Goal: Book appointment/travel/reservation

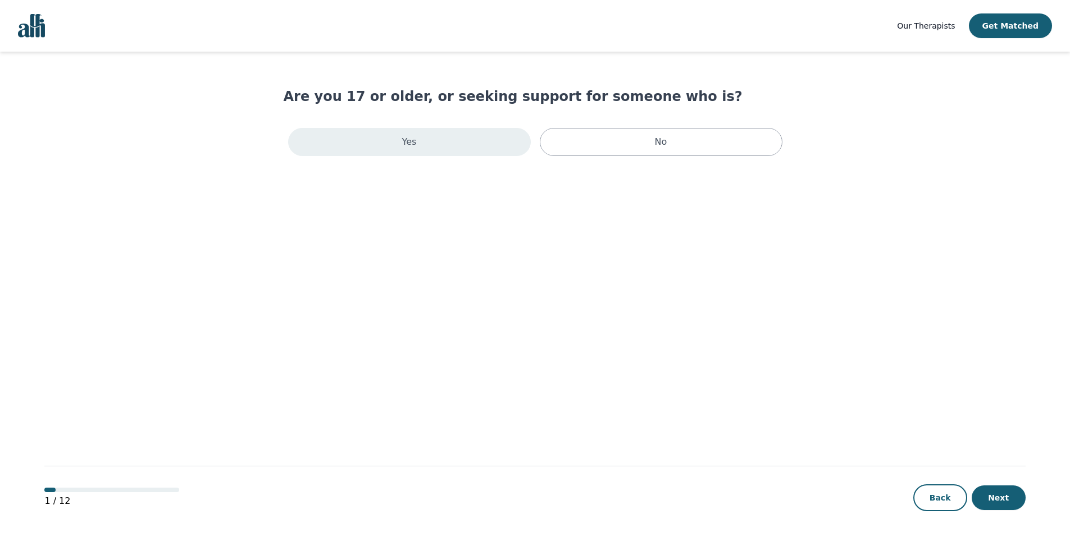
click at [438, 148] on div "Yes" at bounding box center [409, 142] width 243 height 28
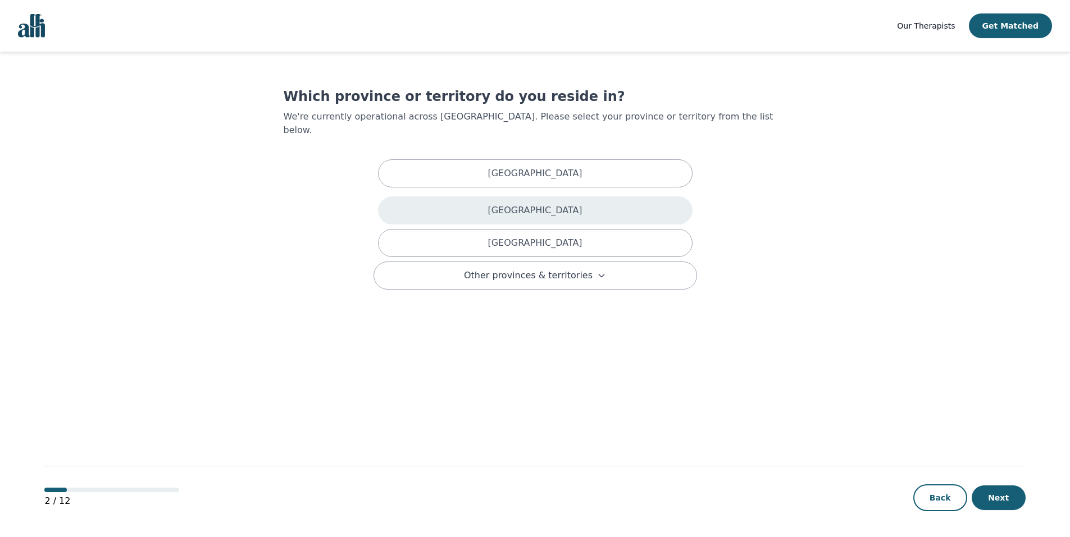
click at [492, 197] on div "British Columbia" at bounding box center [535, 211] width 314 height 28
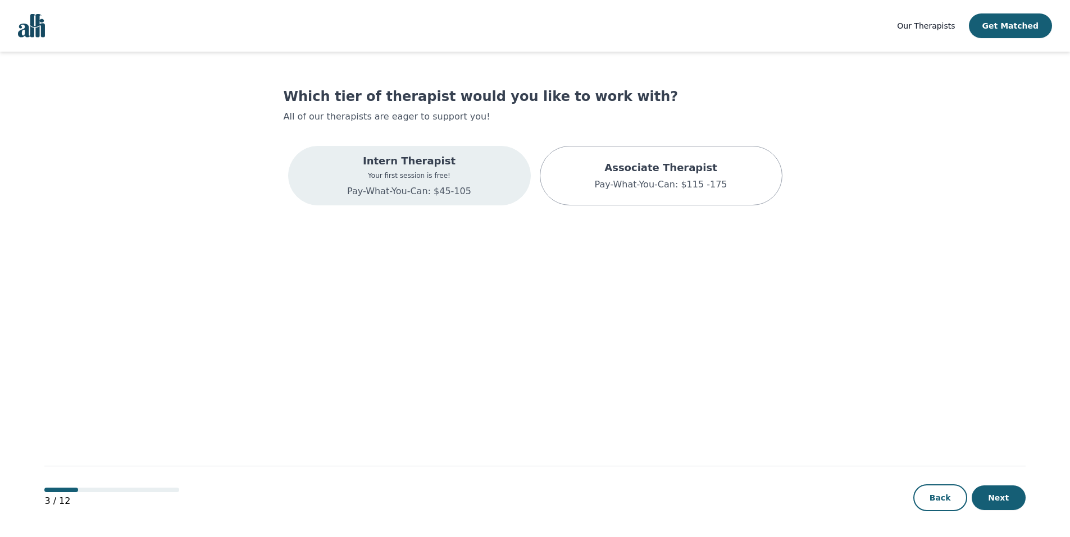
click at [381, 198] on p "Pay-What-You-Can: $45-105" at bounding box center [409, 191] width 124 height 13
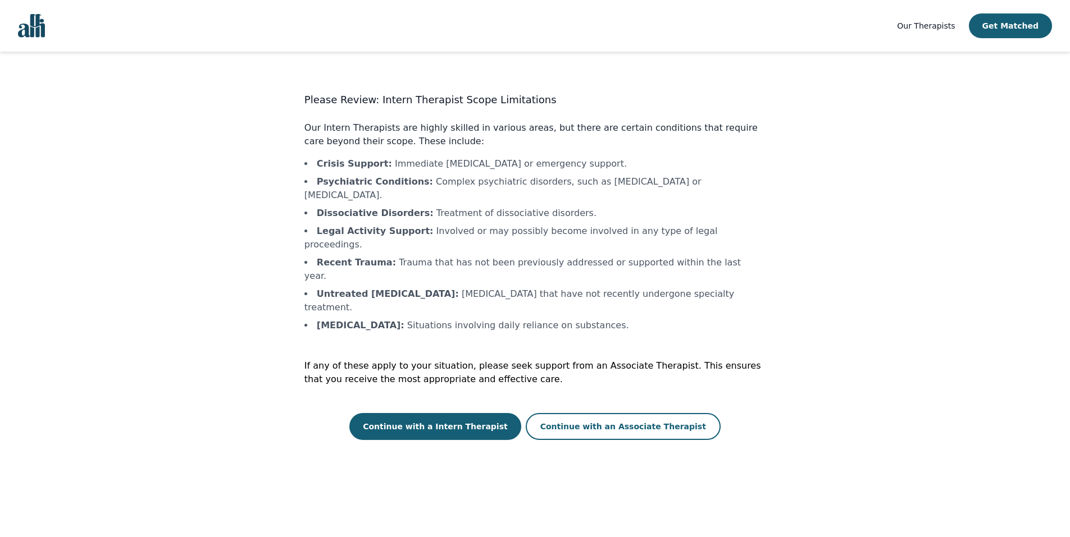
click at [947, 249] on main "Please Review: Intern Therapist Scope Limitations Our Intern Therapists are hig…" at bounding box center [534, 295] width 980 height 487
click at [490, 413] on button "Continue with a Intern Therapist" at bounding box center [435, 426] width 172 height 27
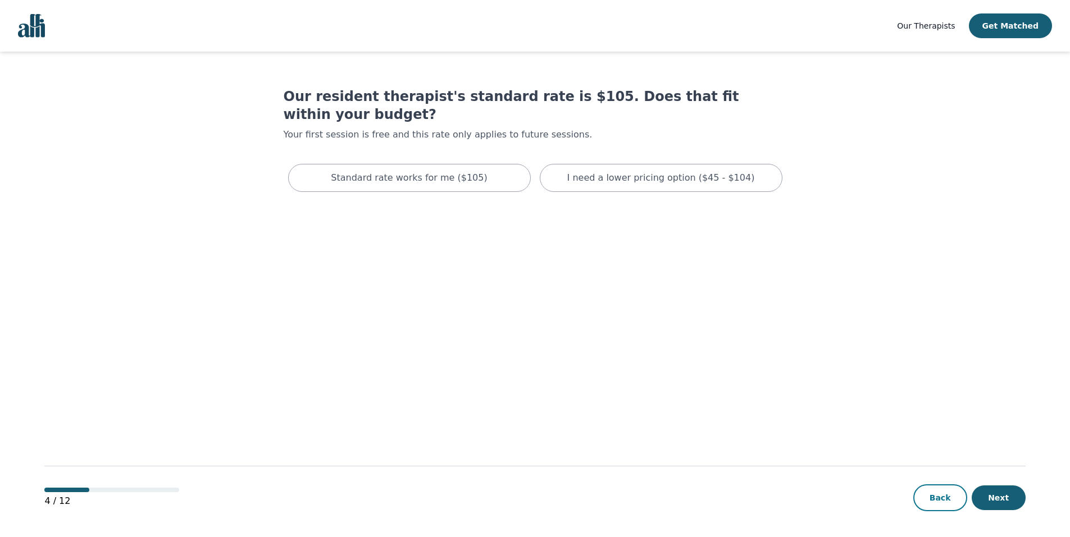
click at [929, 503] on button "Back" at bounding box center [940, 498] width 54 height 27
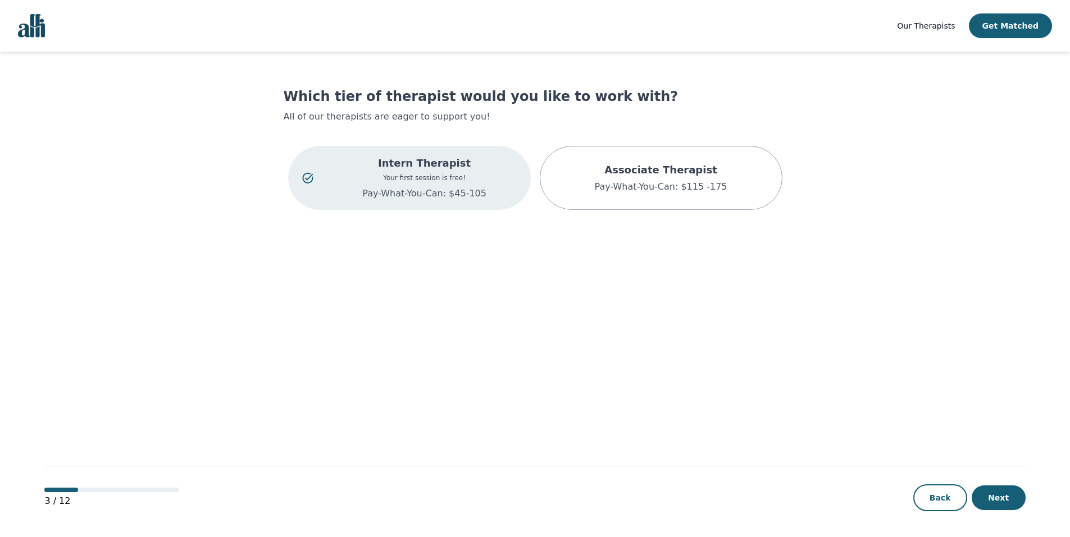
click at [465, 176] on p "Your first session is free!" at bounding box center [424, 177] width 184 height 9
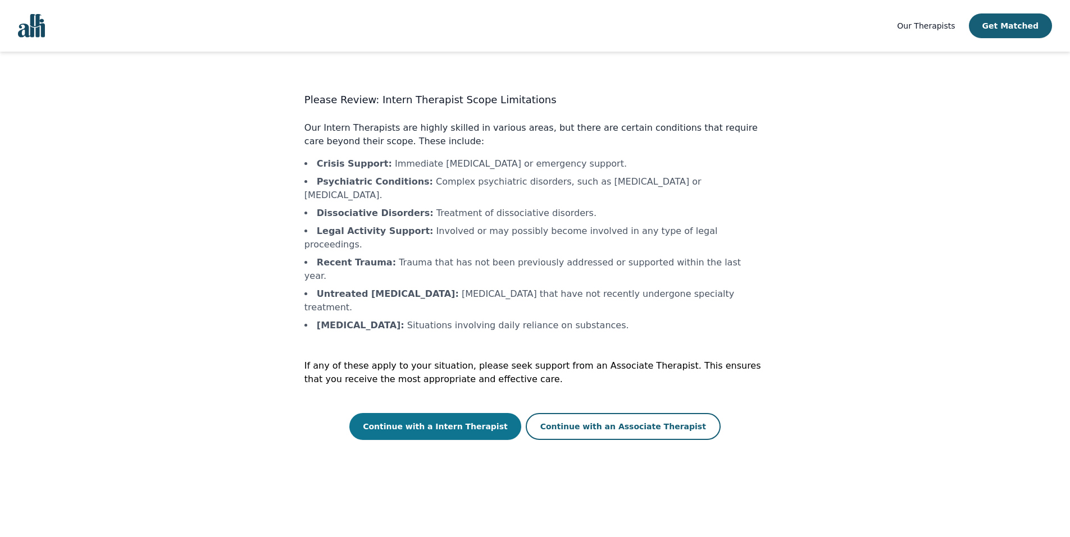
click at [467, 413] on button "Continue with a Intern Therapist" at bounding box center [435, 426] width 172 height 27
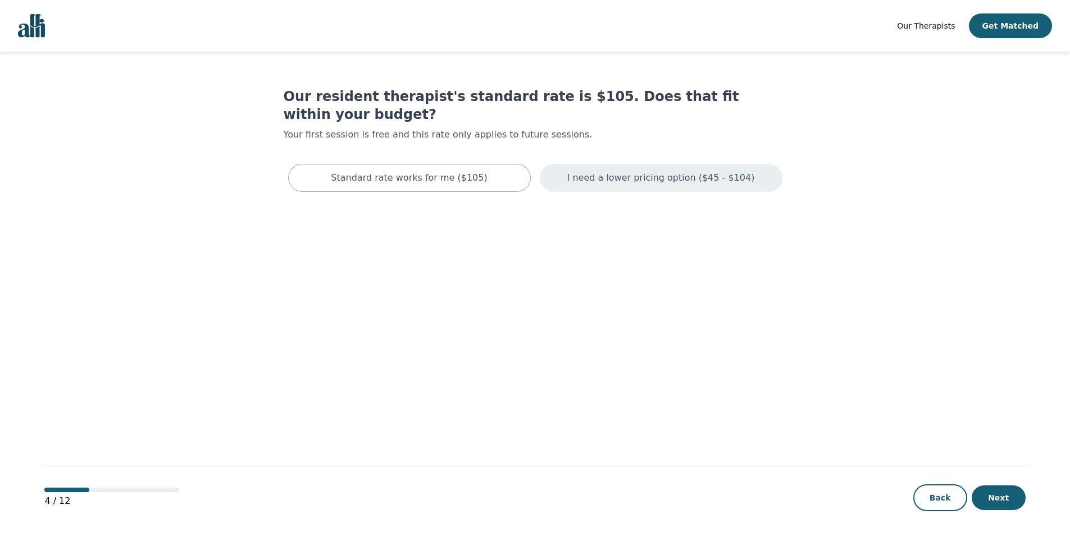
click at [676, 164] on div "I need a lower pricing option ($45 - $104)" at bounding box center [661, 178] width 243 height 28
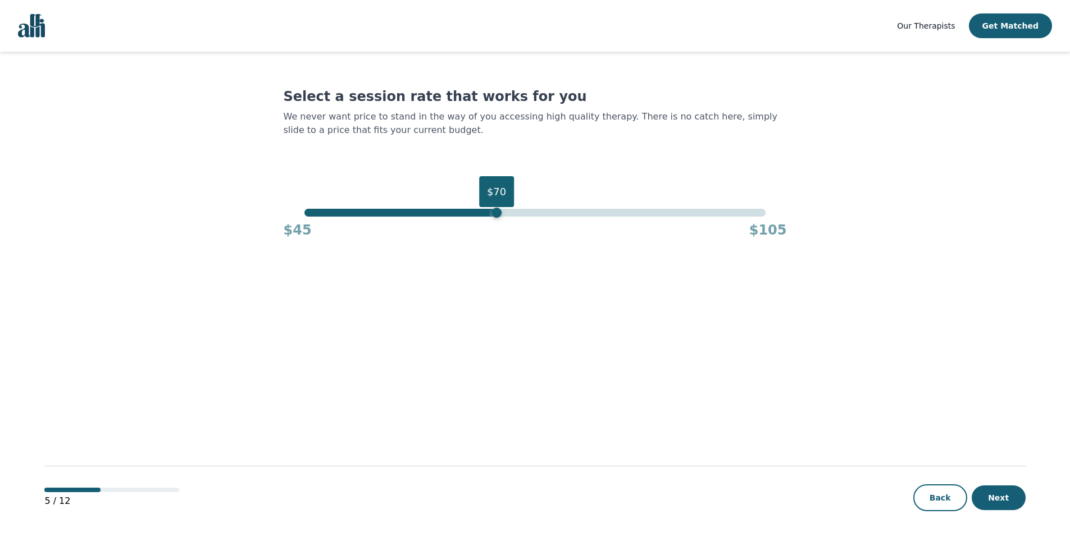
drag, startPoint x: 765, startPoint y: 212, endPoint x: 494, endPoint y: 259, distance: 275.7
click at [494, 259] on main "Select a session rate that works for you We never want price to stand in the wa…" at bounding box center [534, 295] width 980 height 487
drag, startPoint x: 499, startPoint y: 216, endPoint x: 383, endPoint y: 257, distance: 122.2
click at [383, 257] on main "Select a session rate that works for you We never want price to stand in the wa…" at bounding box center [534, 295] width 980 height 487
drag, startPoint x: 383, startPoint y: 214, endPoint x: 417, endPoint y: 218, distance: 34.4
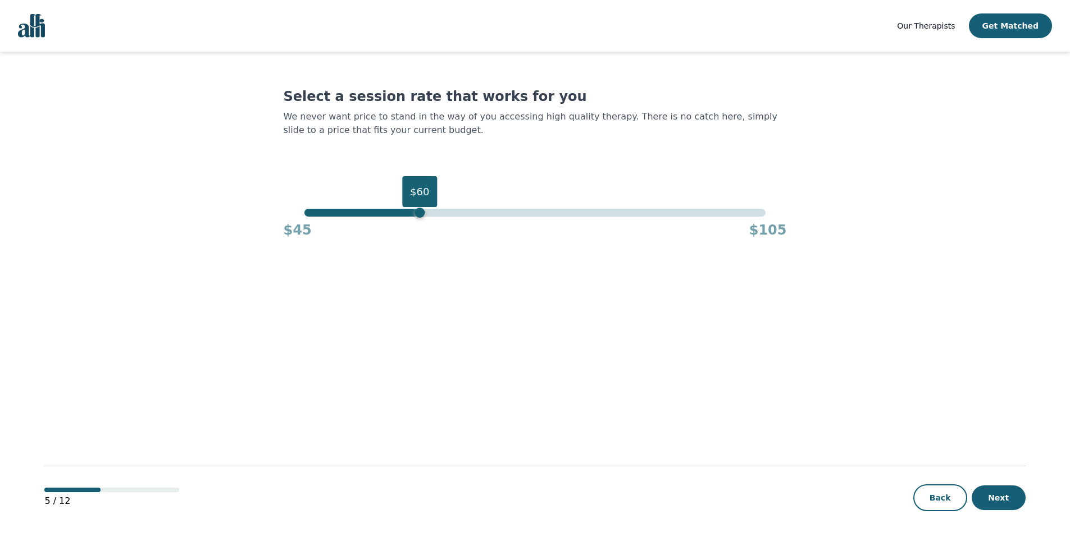
click at [417, 218] on div "$60 $45 $105" at bounding box center [535, 224] width 503 height 30
click at [1011, 502] on button "Next" at bounding box center [998, 498] width 54 height 25
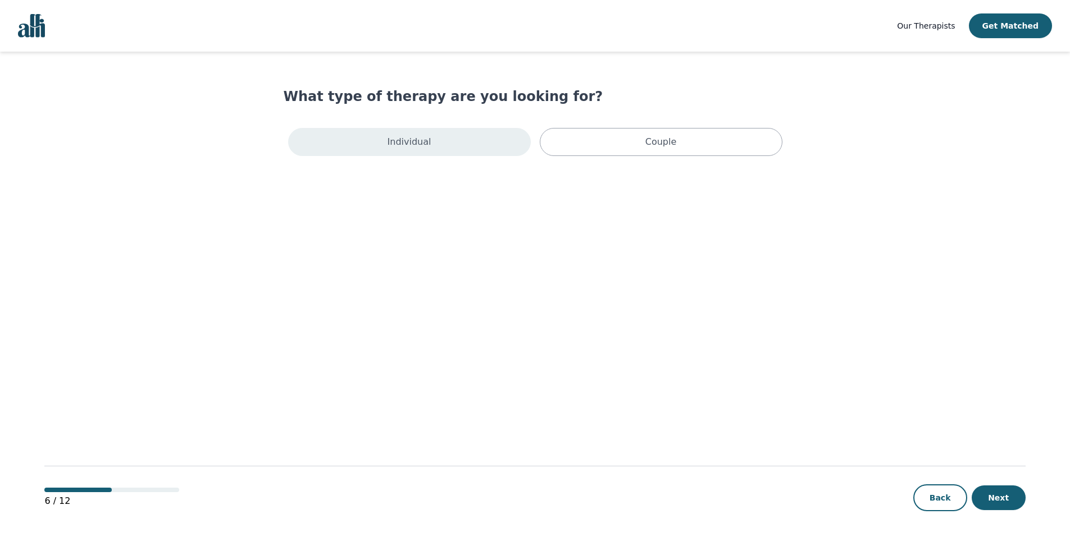
click at [440, 138] on div "Individual" at bounding box center [409, 142] width 243 height 28
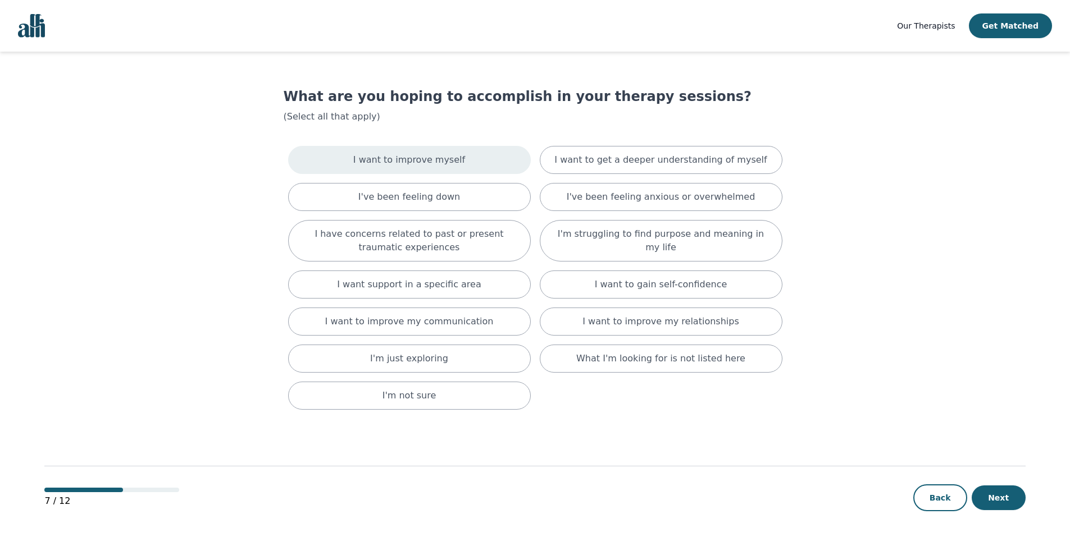
click at [402, 159] on p "I want to improve myself" at bounding box center [409, 159] width 112 height 13
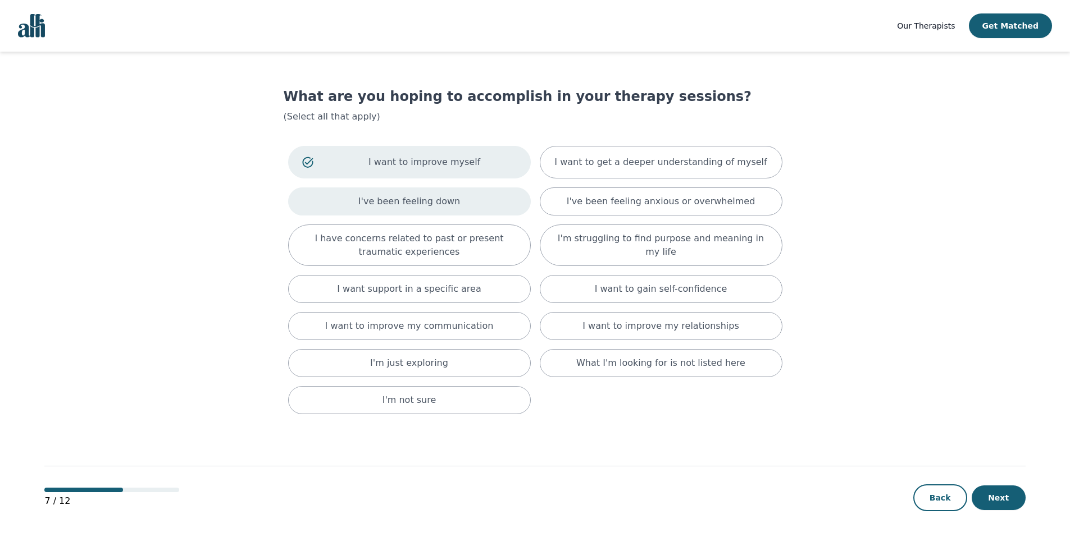
click at [443, 199] on p "I've been feeling down" at bounding box center [409, 201] width 102 height 13
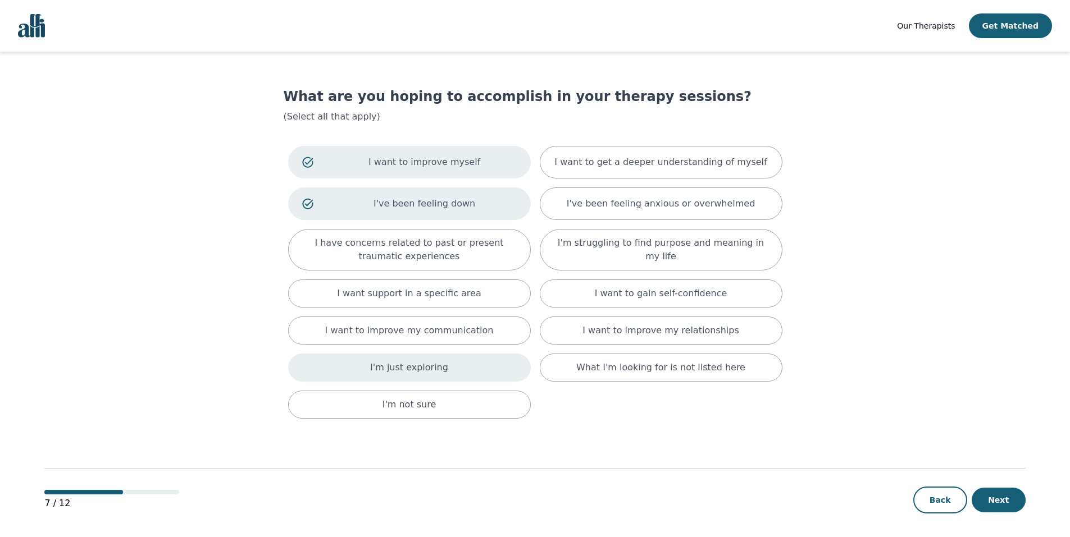
click at [447, 378] on div "I'm just exploring" at bounding box center [409, 368] width 243 height 28
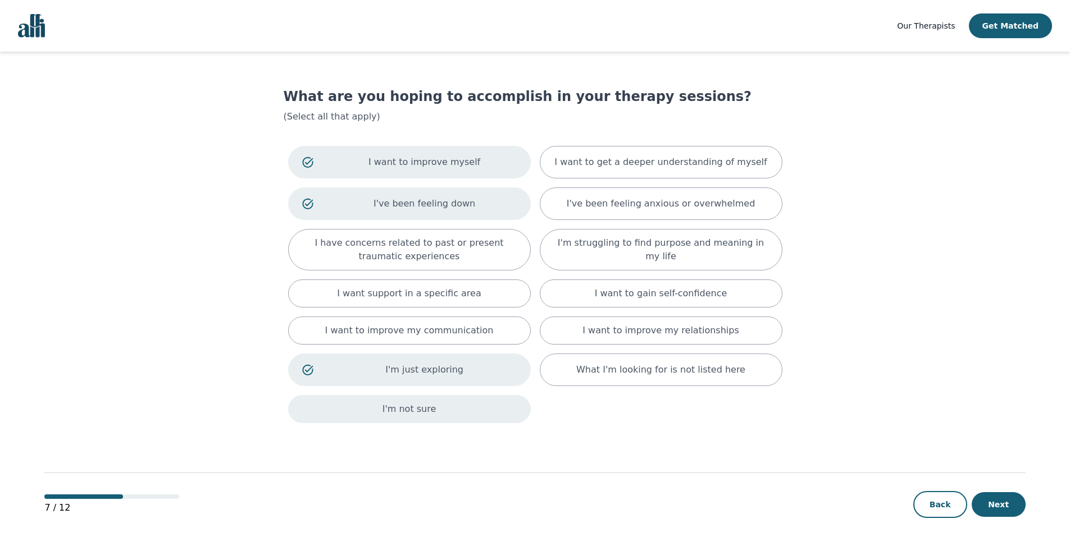
click at [447, 417] on div "I'm not sure" at bounding box center [409, 409] width 243 height 28
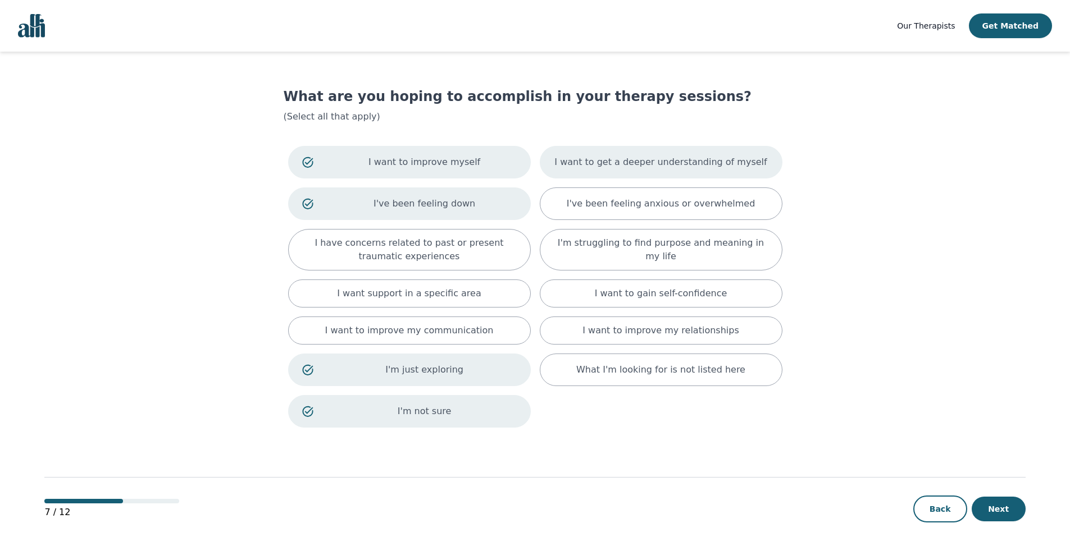
click at [663, 149] on div "I want to get a deeper understanding of myself" at bounding box center [661, 162] width 243 height 33
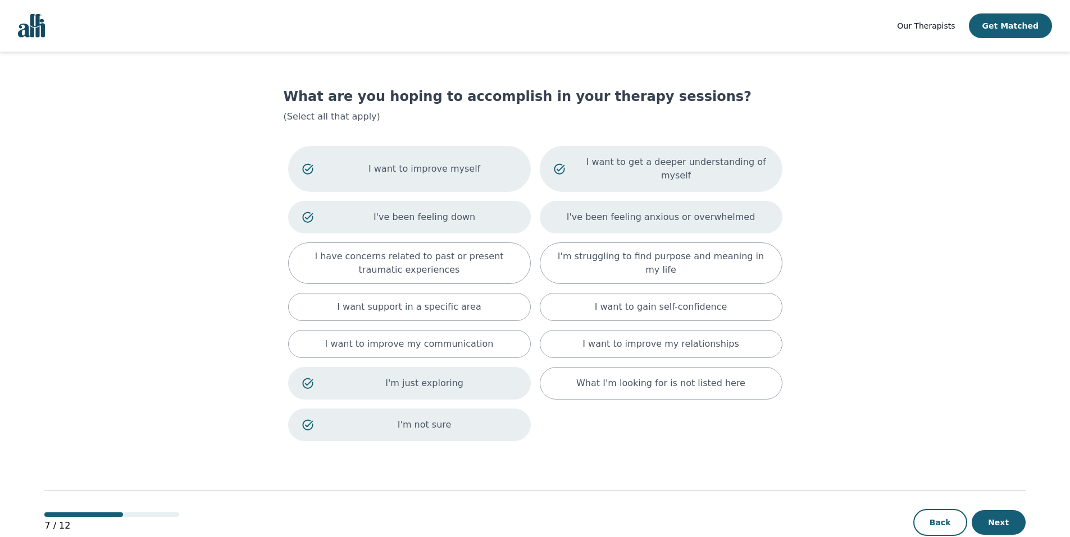
click at [733, 201] on div "I've been feeling anxious or overwhelmed" at bounding box center [661, 217] width 243 height 33
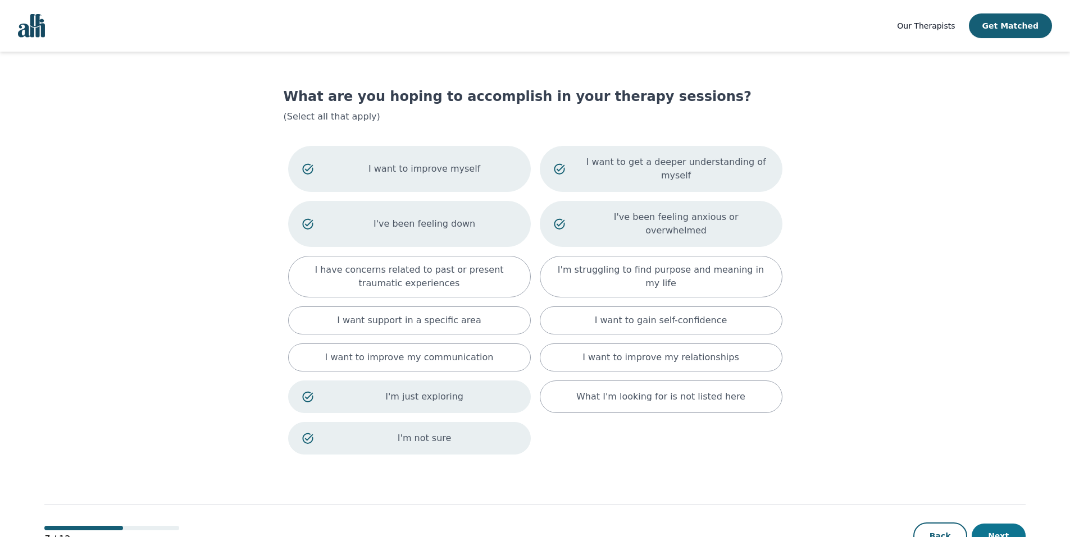
click at [997, 524] on button "Next" at bounding box center [998, 536] width 54 height 25
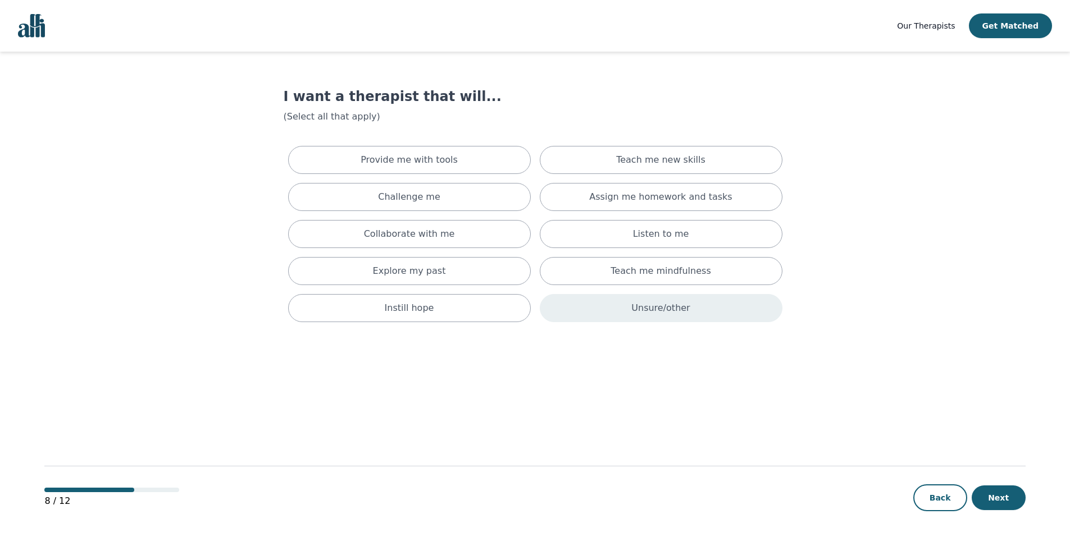
click at [717, 306] on div "Unsure/other" at bounding box center [661, 308] width 243 height 28
click at [1010, 502] on button "Next" at bounding box center [998, 498] width 54 height 25
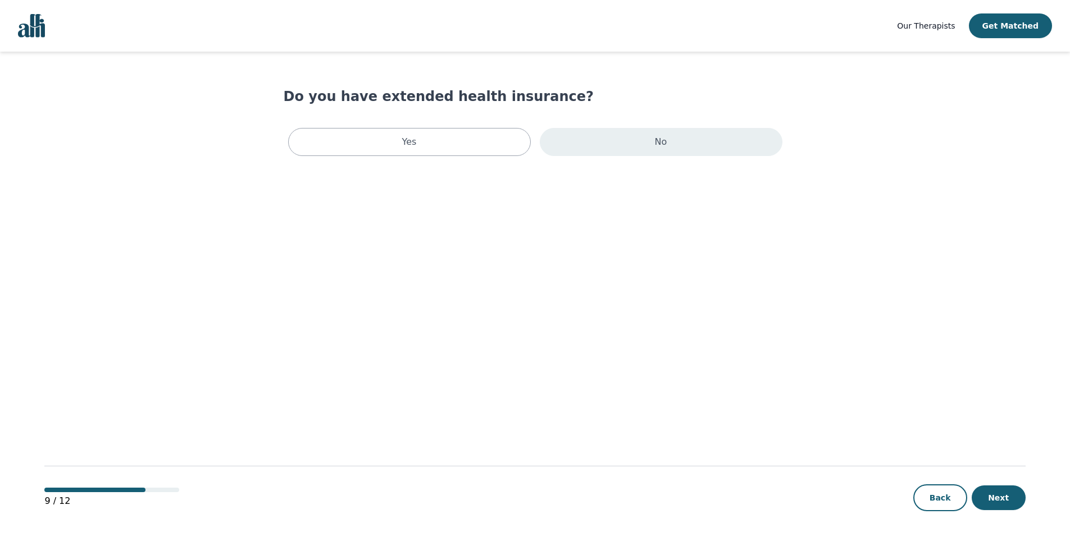
click at [720, 140] on div "No" at bounding box center [661, 142] width 243 height 28
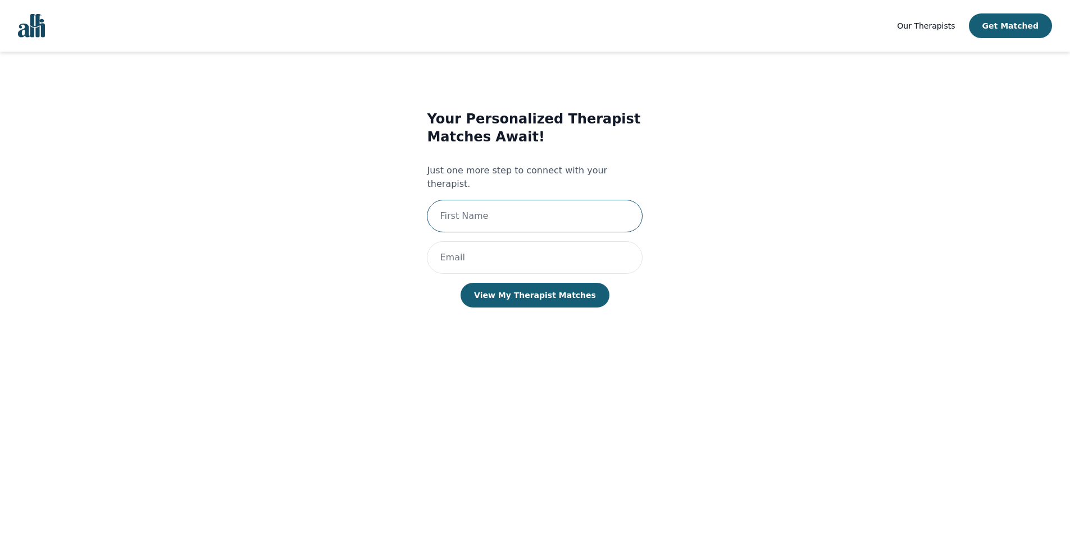
click at [497, 200] on input "text" at bounding box center [535, 216] width 216 height 33
type input "Franchesca"
click at [463, 241] on input "email" at bounding box center [535, 257] width 216 height 33
type input "frany.hermosura@gmail.com"
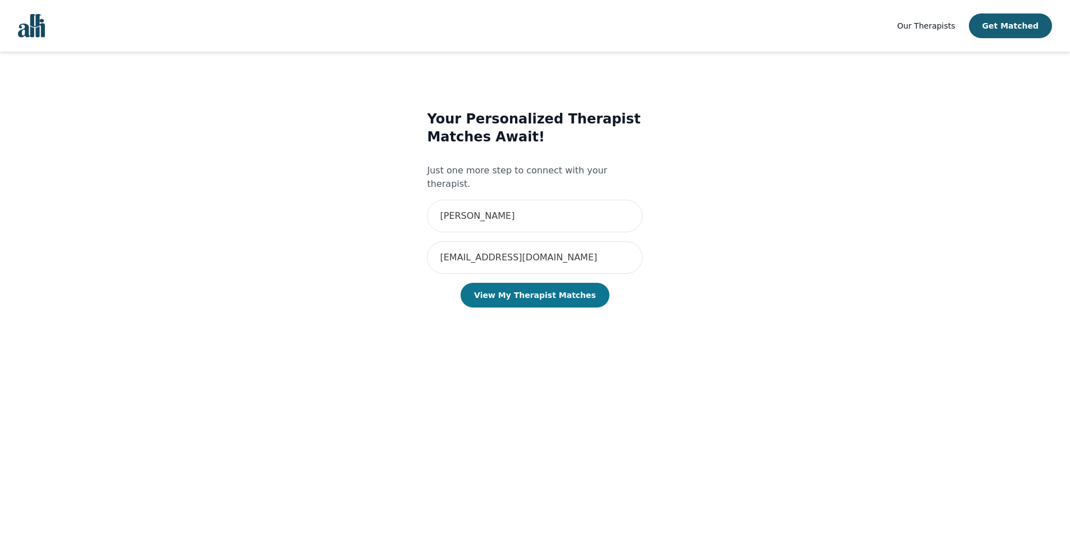
click at [568, 286] on button "View My Therapist Matches" at bounding box center [534, 295] width 149 height 25
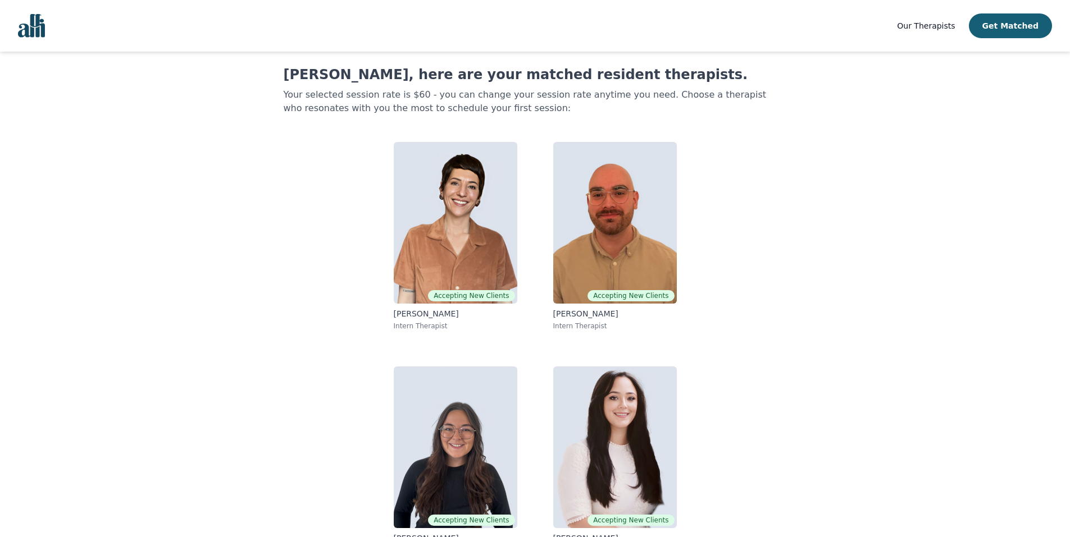
scroll to position [49, 0]
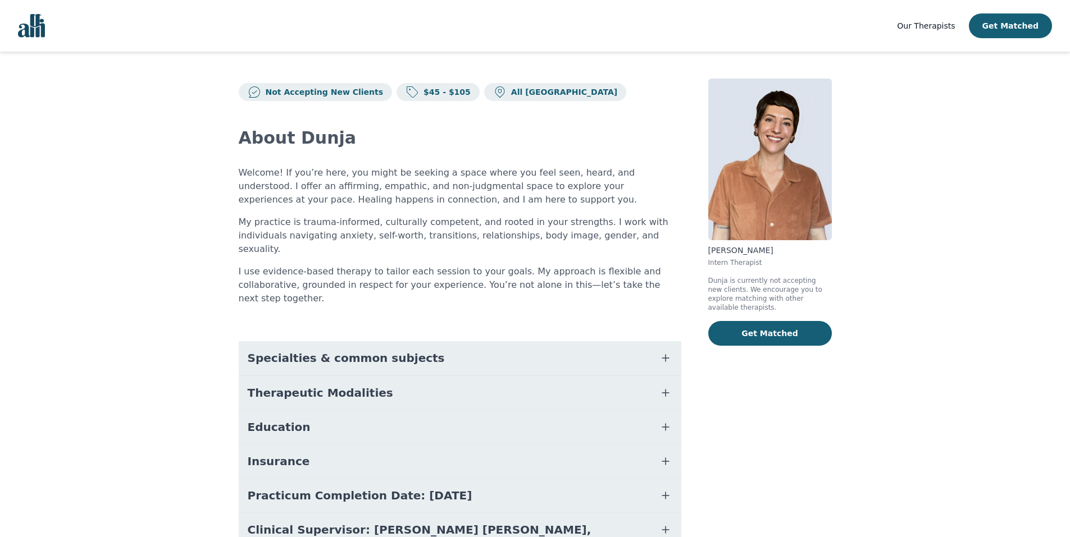
click at [479, 341] on button "Specialties & common subjects" at bounding box center [460, 358] width 442 height 34
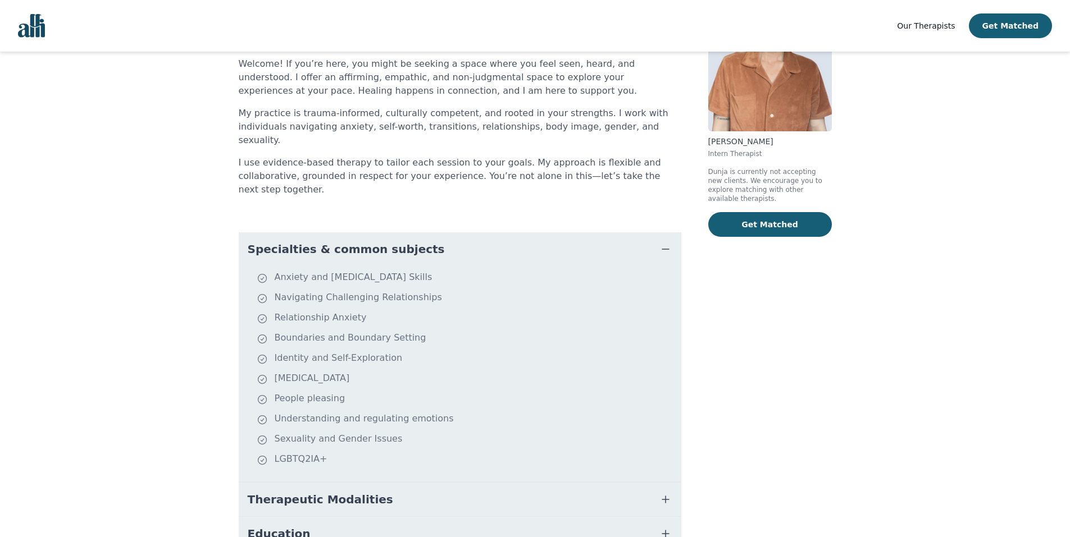
scroll to position [112, 0]
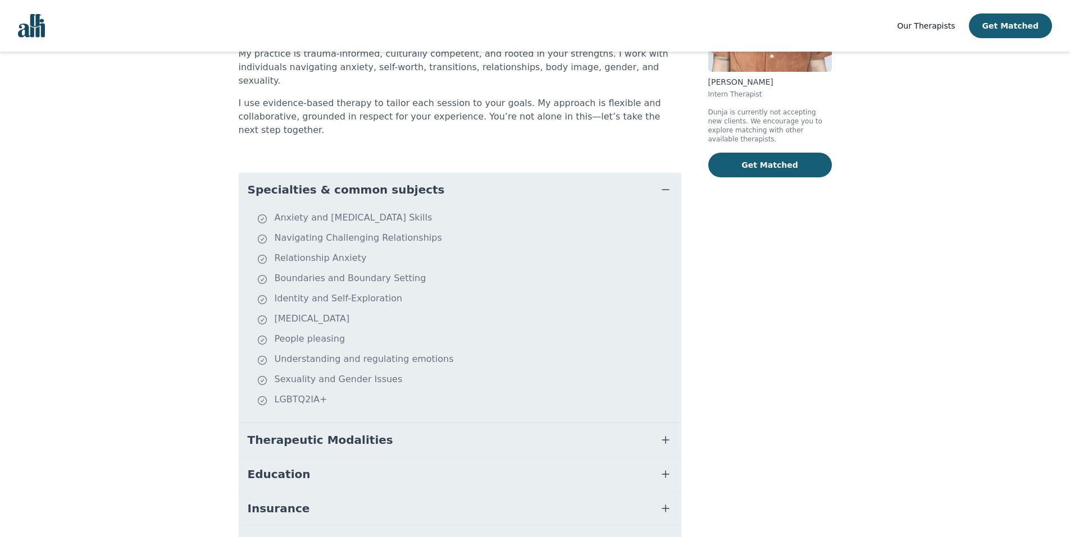
click at [572, 424] on button "Therapeutic Modalities" at bounding box center [460, 440] width 442 height 34
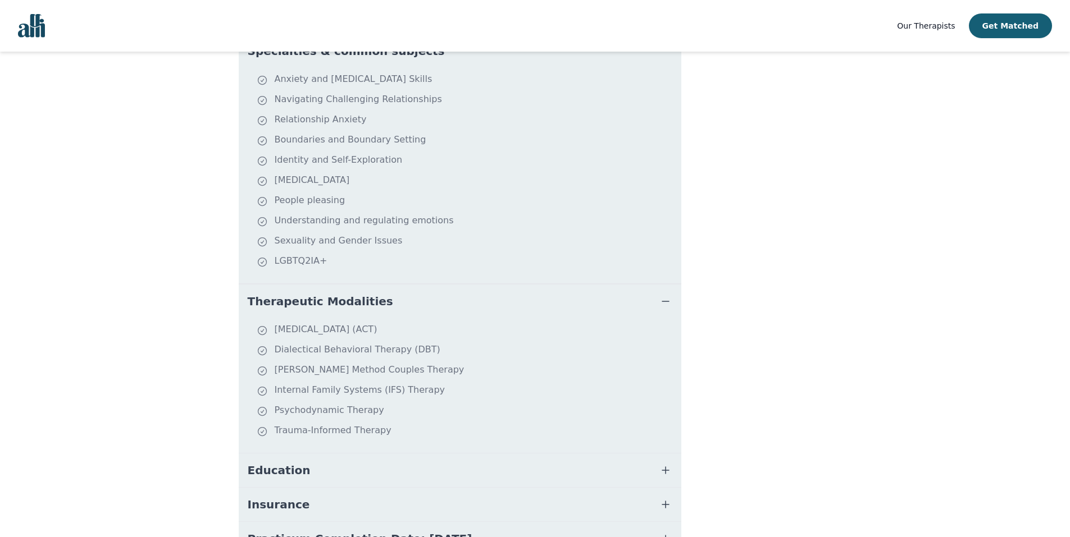
scroll to position [393, 0]
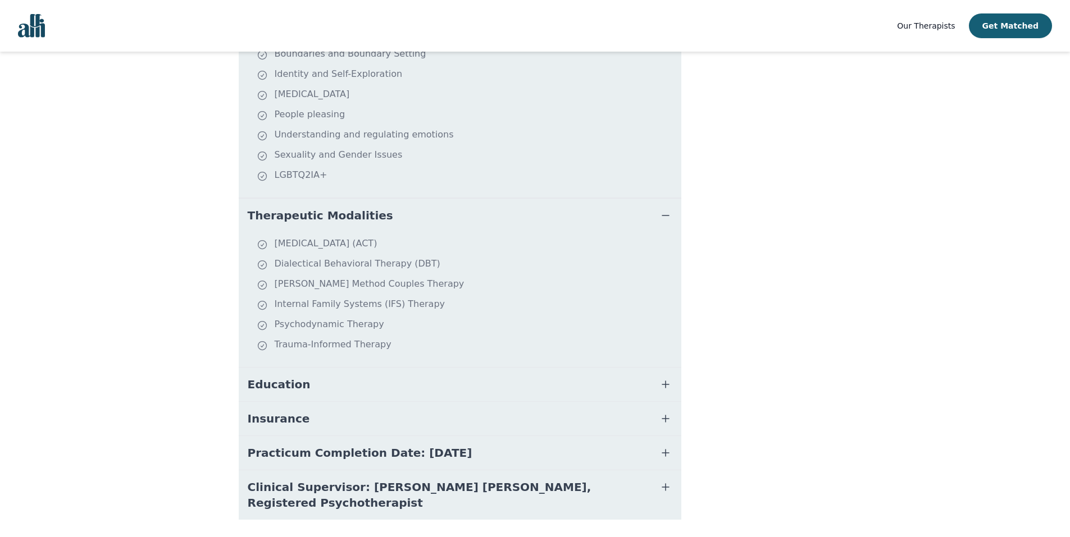
click at [393, 368] on button "Education" at bounding box center [460, 385] width 442 height 34
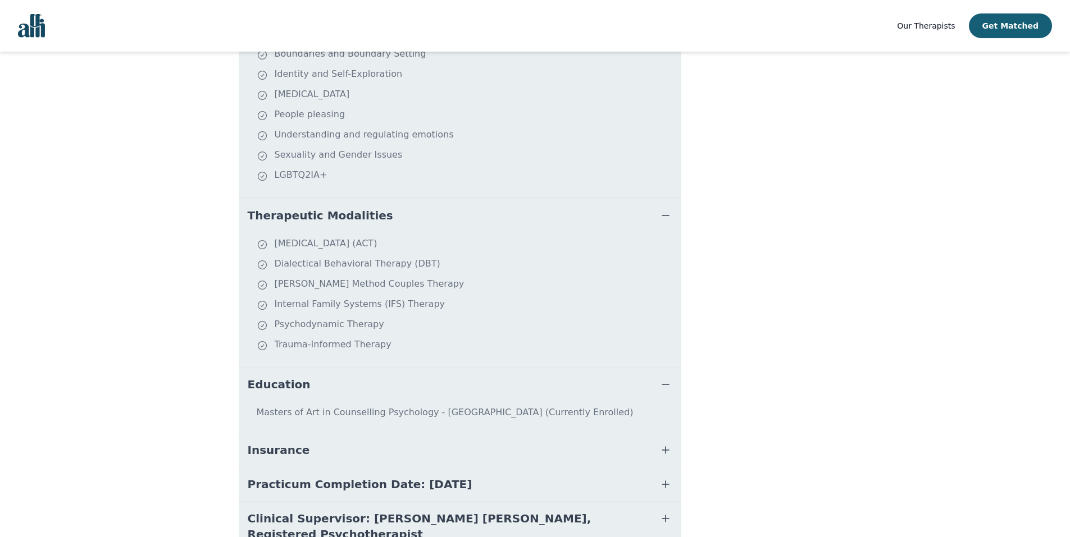
click at [526, 433] on button "Insurance" at bounding box center [460, 450] width 442 height 34
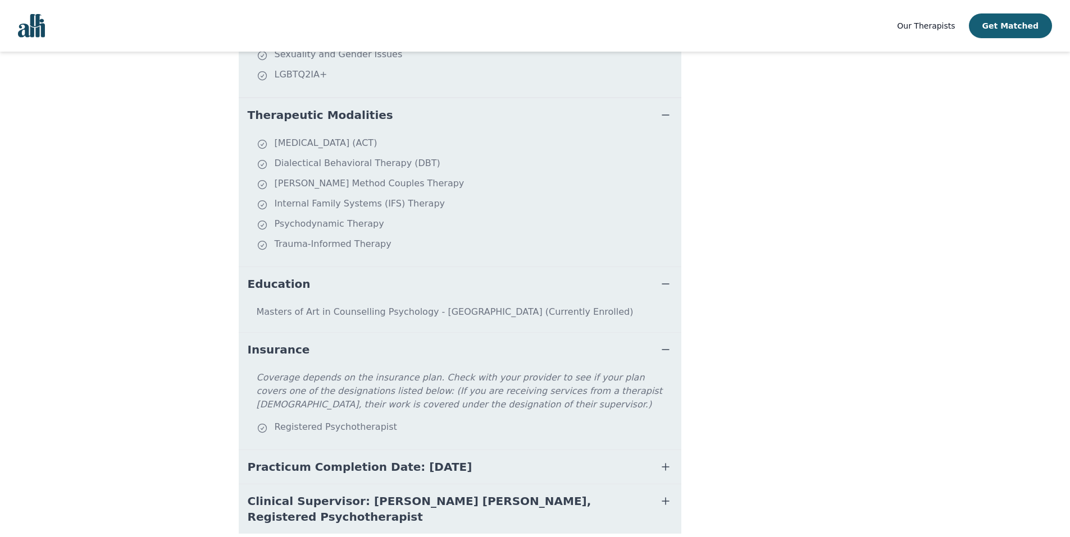
scroll to position [505, 0]
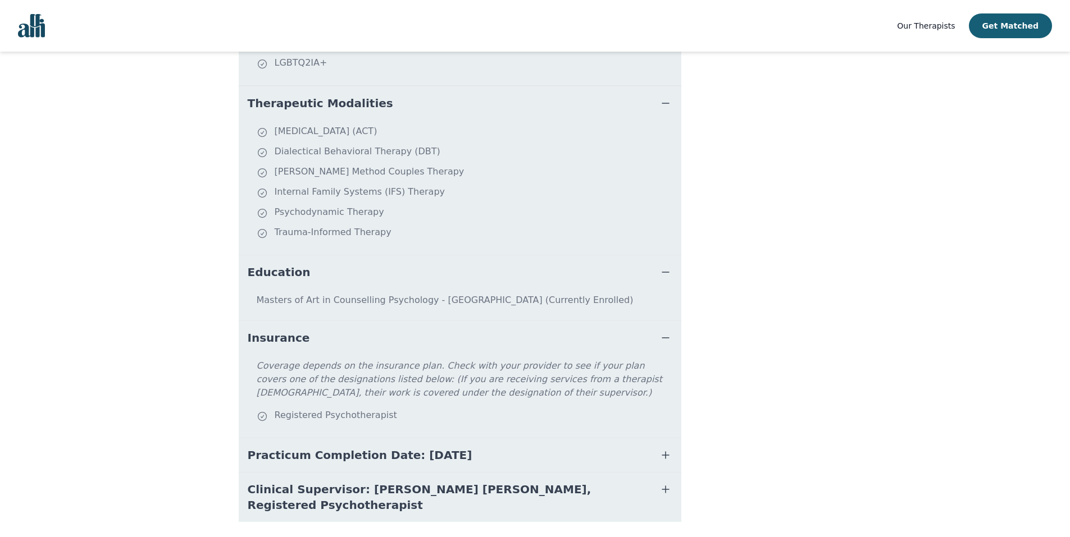
click at [403, 447] on span "Practicum Completion Date: [DATE]" at bounding box center [360, 455] width 225 height 16
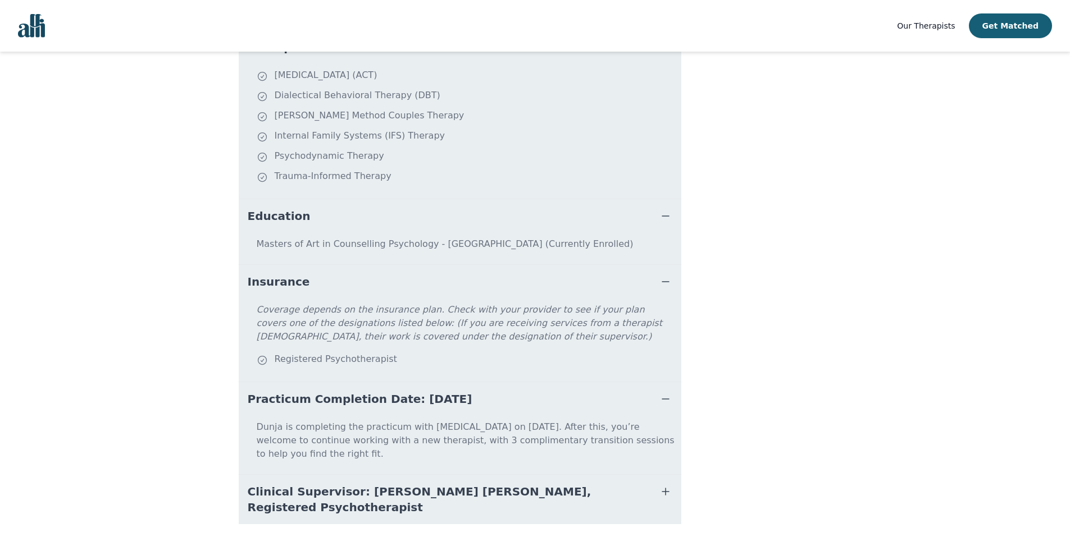
scroll to position [562, 0]
click at [463, 483] on span "Clinical Supervisor: Charlotte Louise von Prondzinski, Registered Psychotherapi…" at bounding box center [446, 498] width 397 height 31
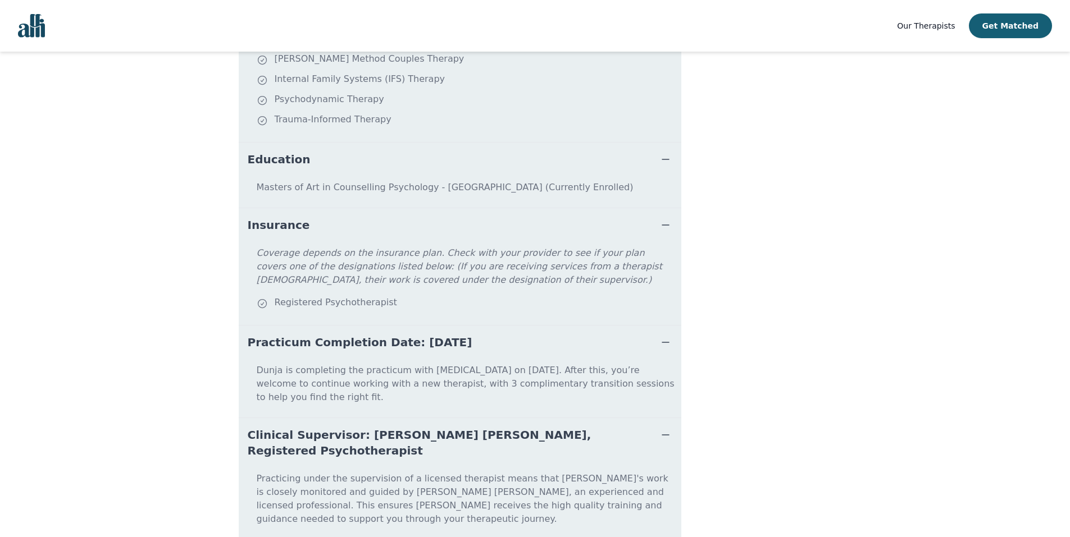
scroll to position [620, 0]
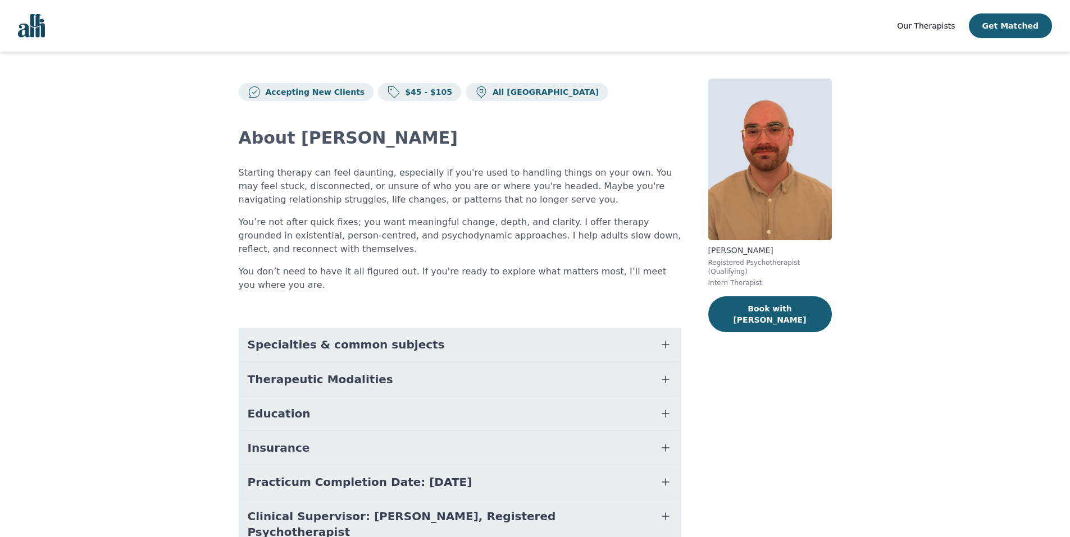
click at [377, 351] on span "Specialties & common subjects" at bounding box center [346, 345] width 197 height 16
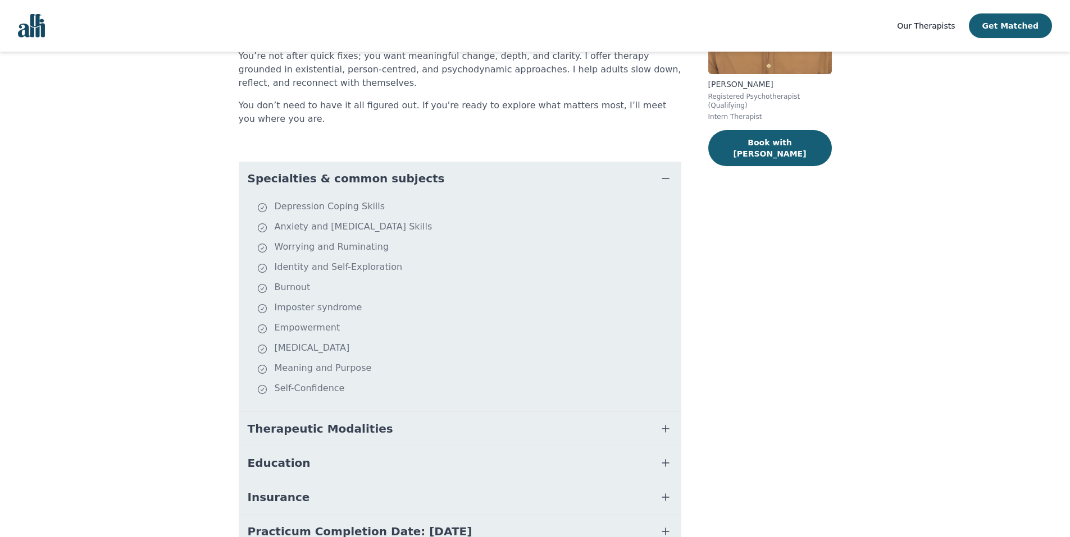
scroll to position [168, 0]
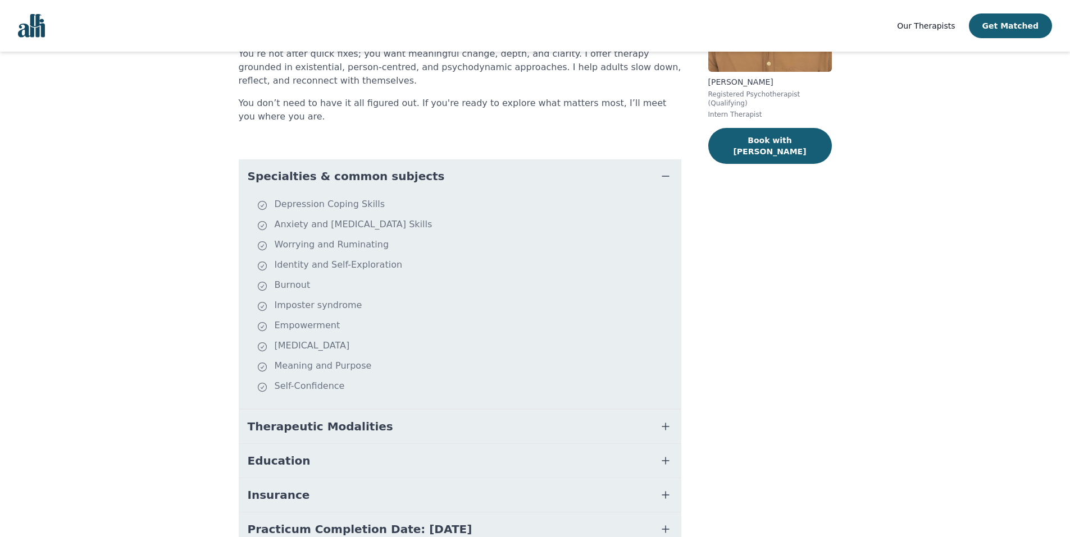
click at [367, 438] on button "Therapeutic Modalities" at bounding box center [460, 427] width 442 height 34
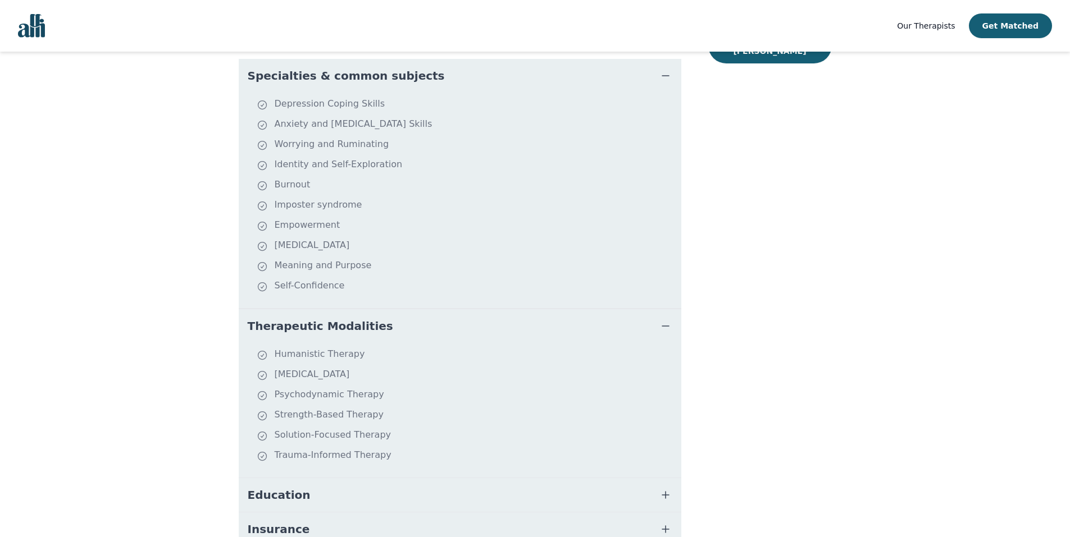
scroll to position [281, 0]
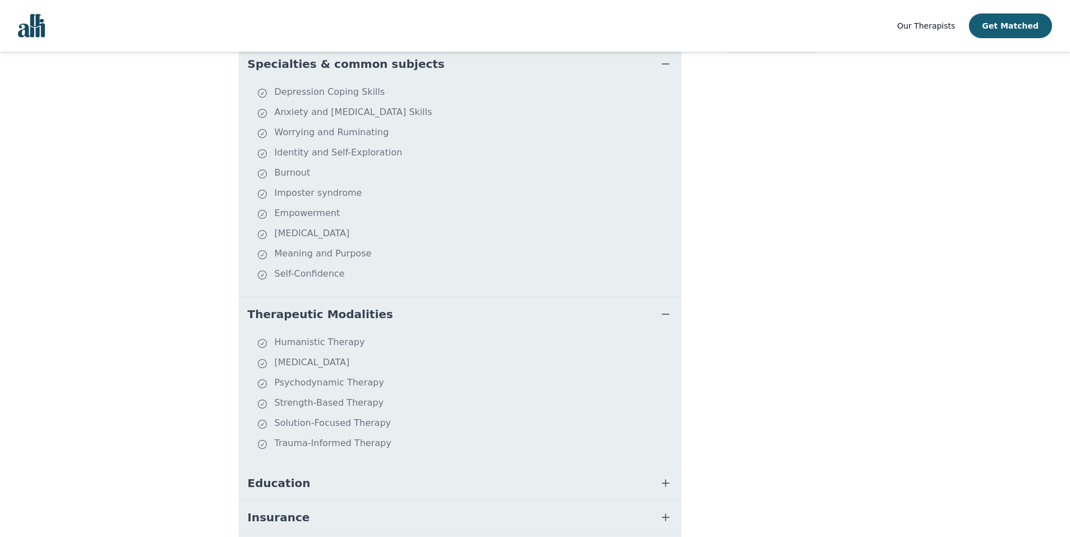
click at [341, 476] on button "Education" at bounding box center [460, 484] width 442 height 34
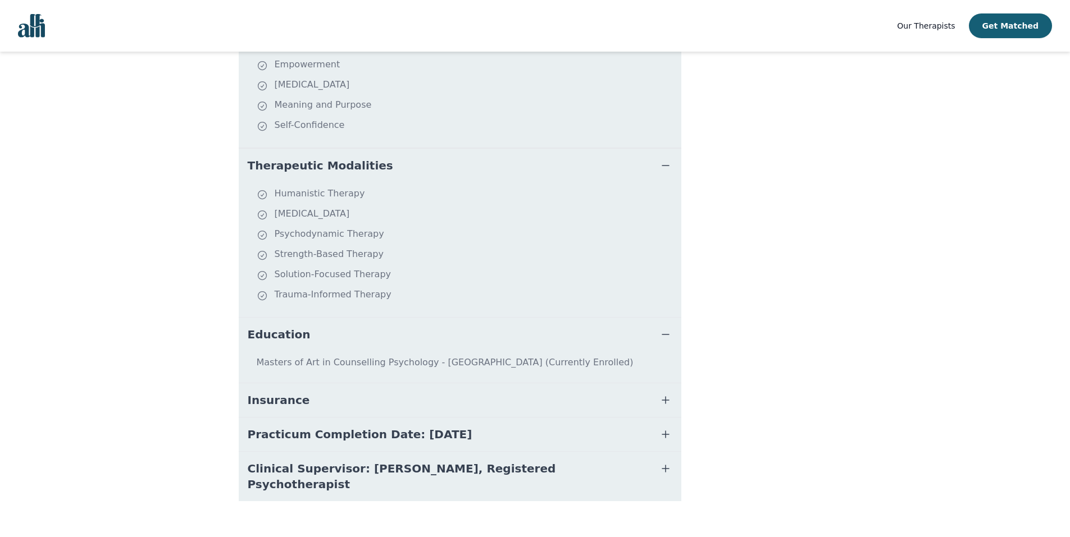
scroll to position [432, 0]
click at [301, 397] on button "Insurance" at bounding box center [460, 398] width 442 height 34
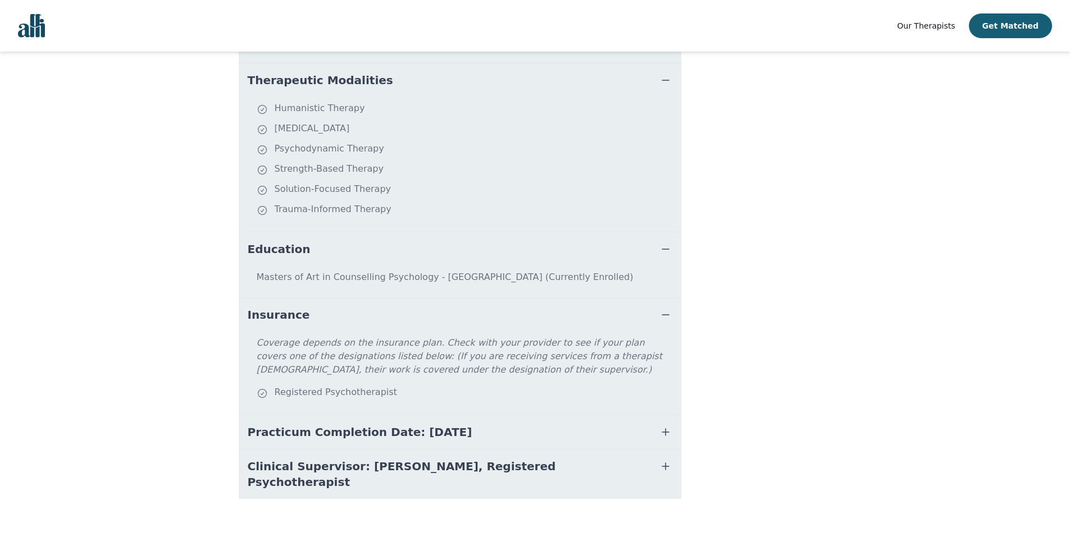
click at [409, 427] on span "Practicum Completion Date: [DATE]" at bounding box center [360, 432] width 225 height 16
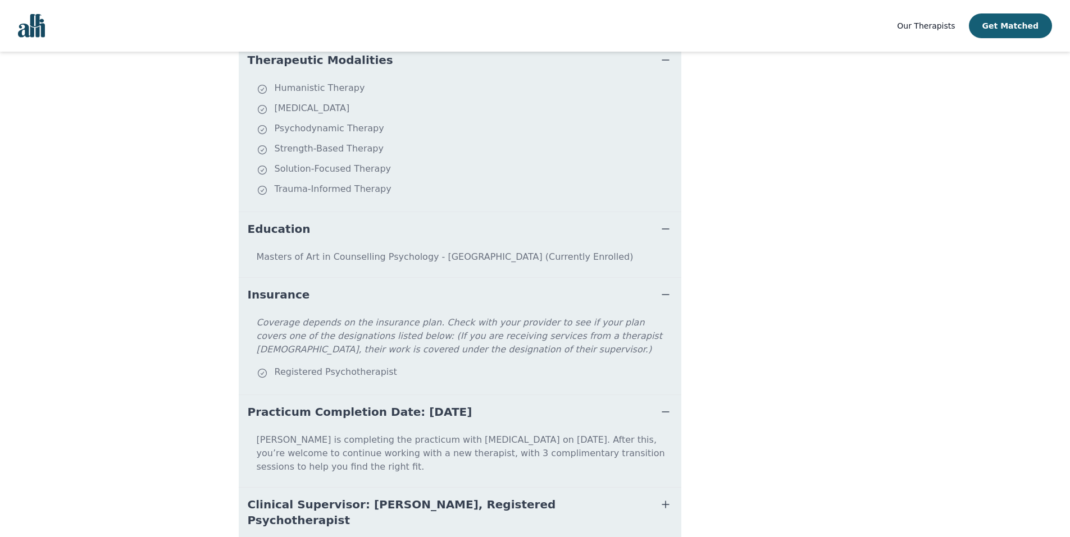
scroll to position [560, 0]
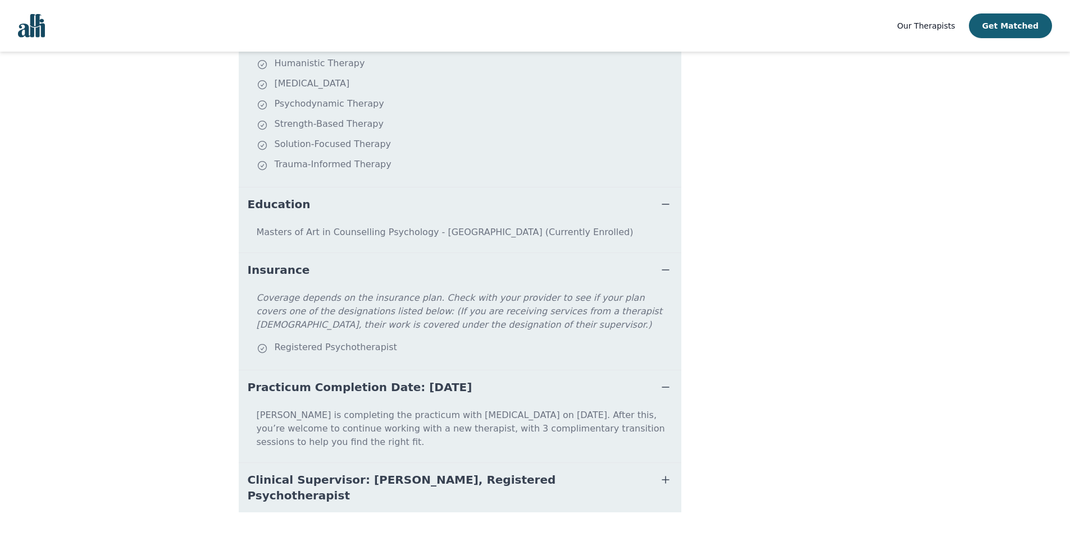
click at [416, 472] on span "Clinical Supervisor: Dharshini Chanderbhan, Registered Psychotherapist" at bounding box center [446, 487] width 397 height 31
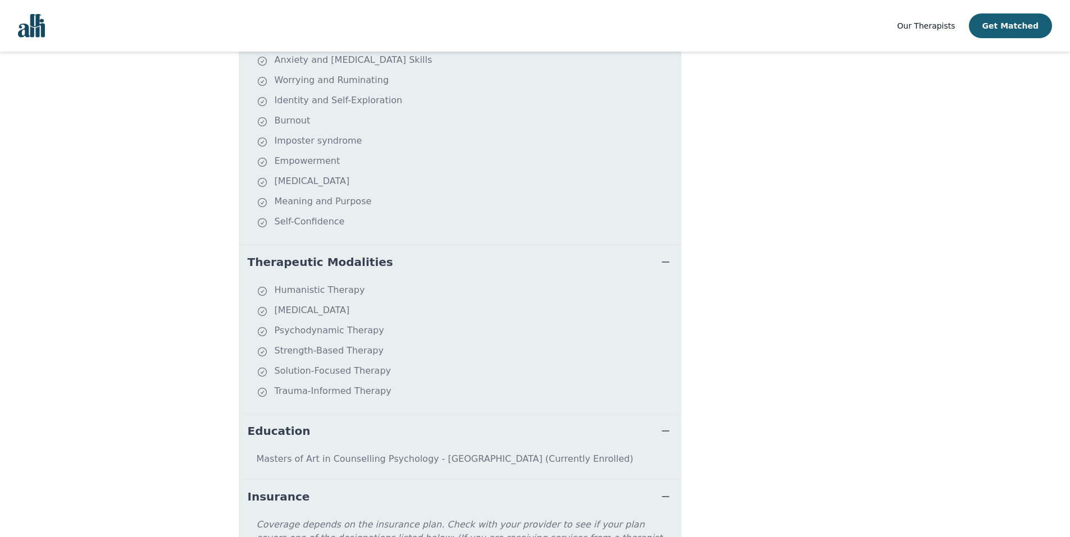
scroll to position [335, 0]
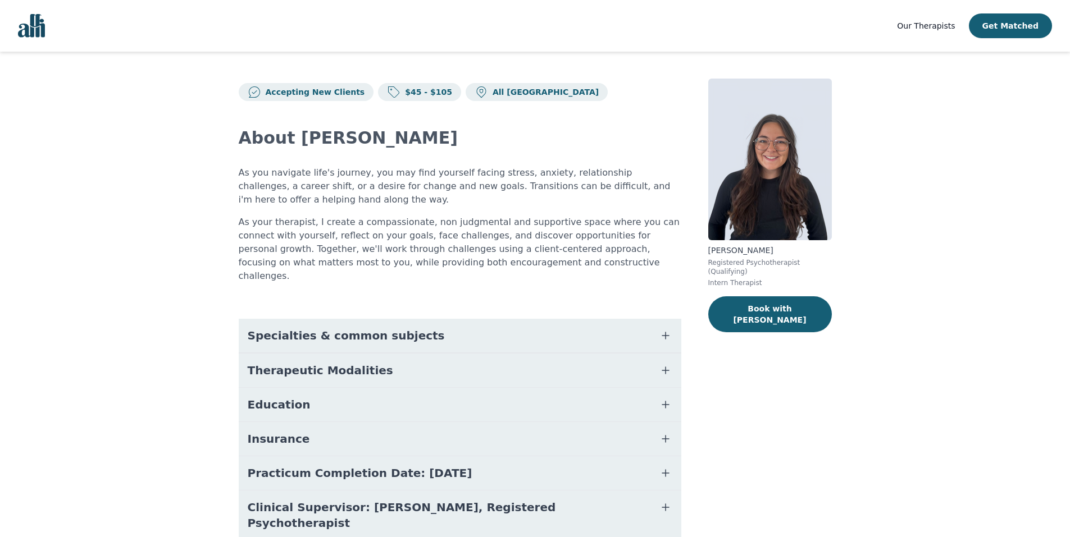
click at [408, 319] on button "Specialties & common subjects" at bounding box center [460, 336] width 442 height 34
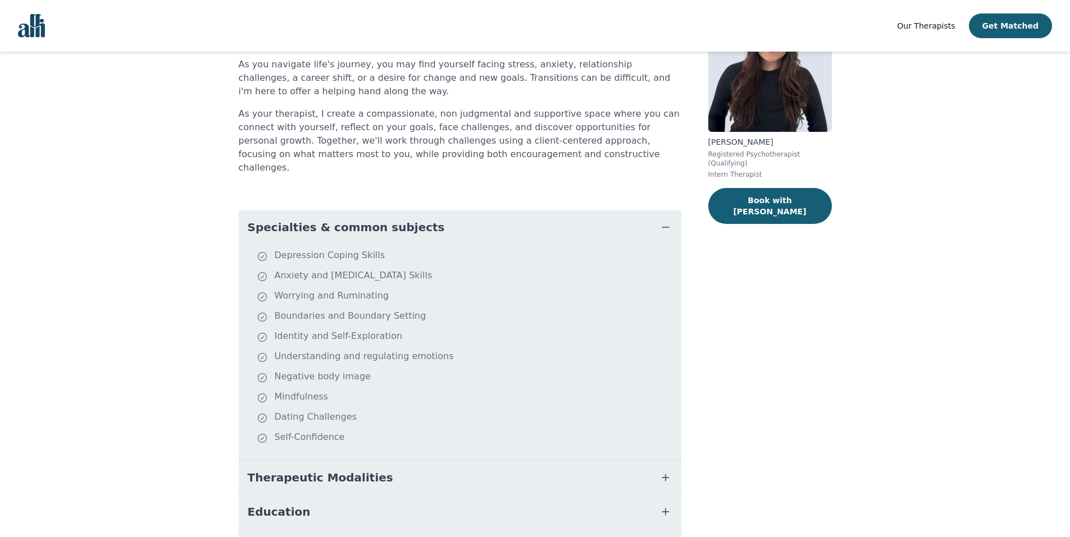
scroll to position [112, 0]
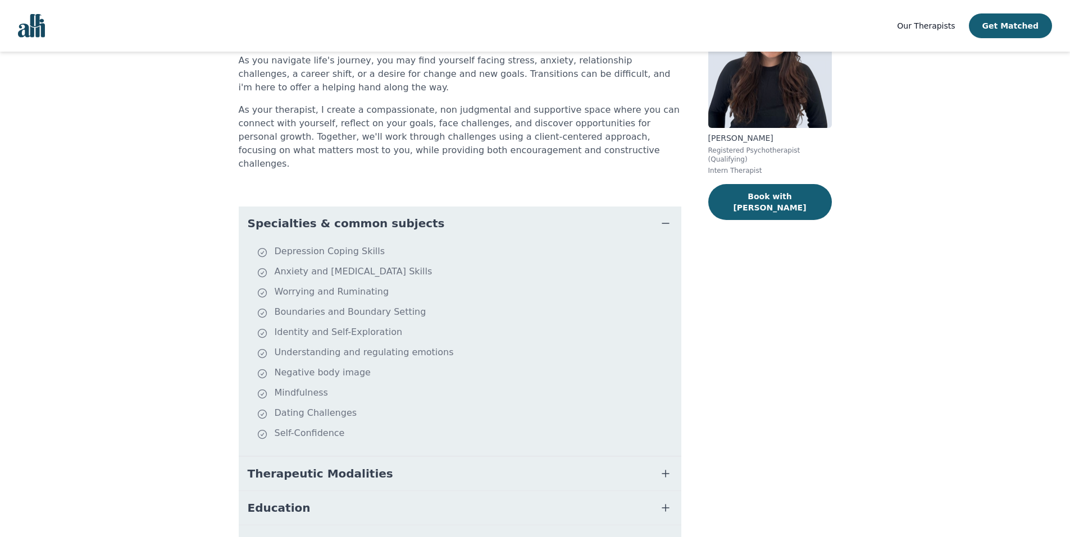
click at [493, 465] on button "Therapeutic Modalities" at bounding box center [460, 474] width 442 height 34
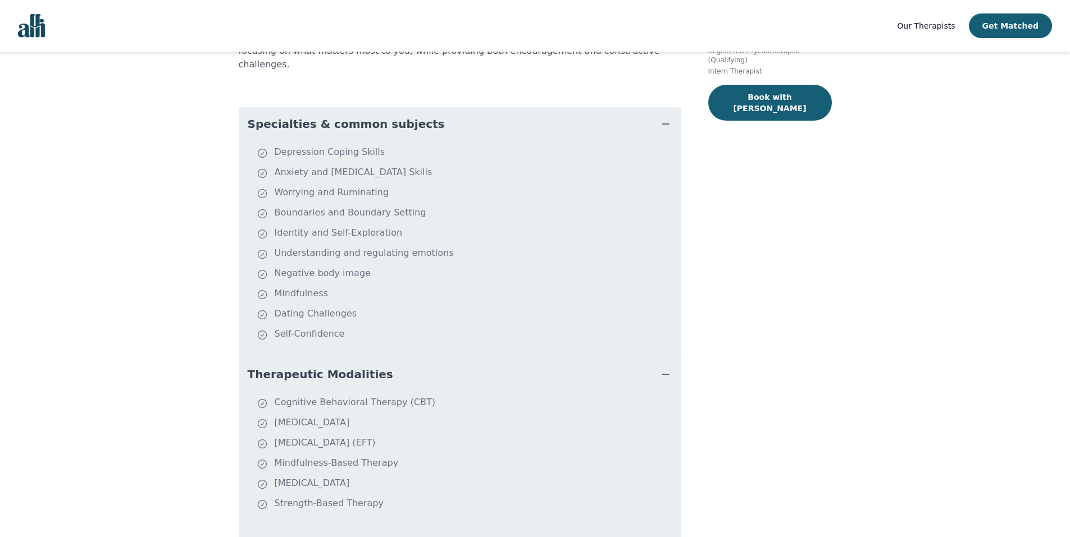
scroll to position [225, 0]
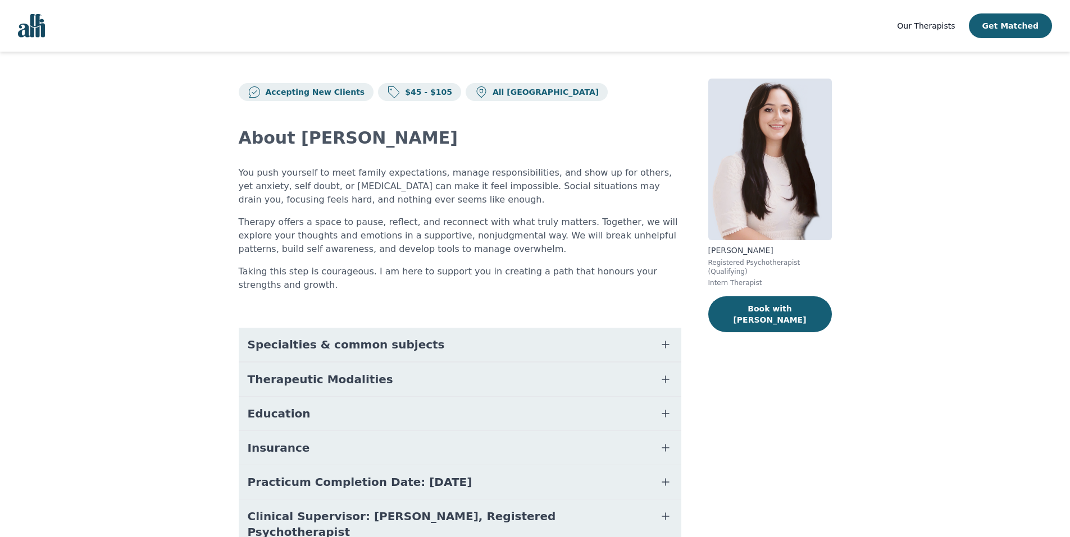
click at [500, 333] on button "Specialties & common subjects" at bounding box center [460, 345] width 442 height 34
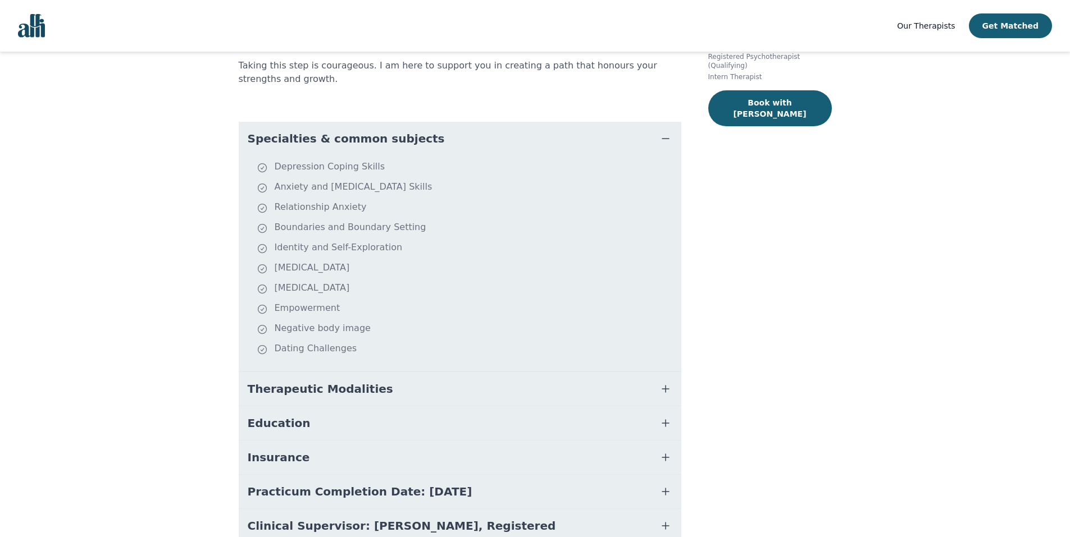
scroll to position [266, 0]
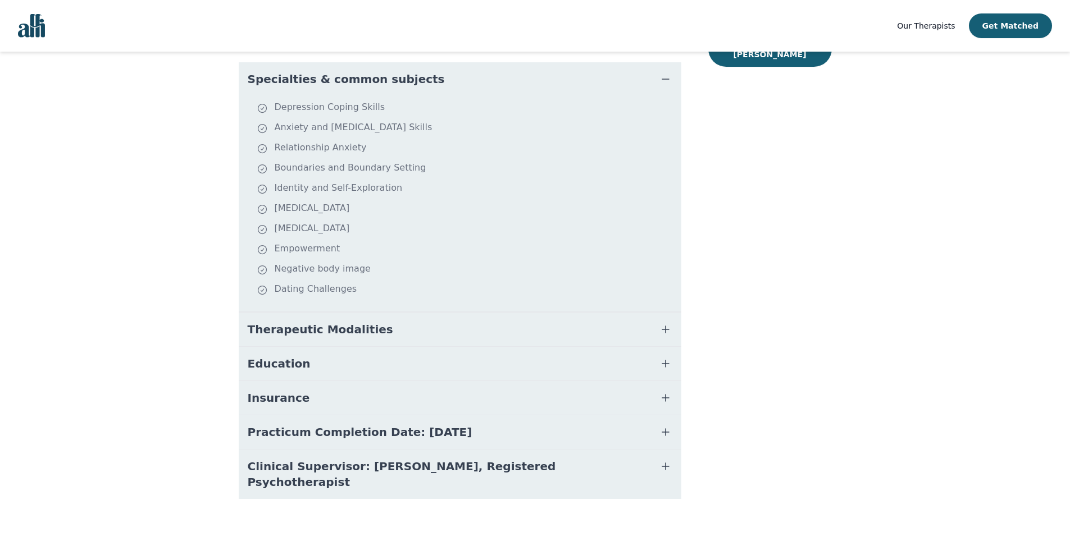
click at [500, 336] on button "Therapeutic Modalities" at bounding box center [460, 330] width 442 height 34
